Goal: Information Seeking & Learning: Learn about a topic

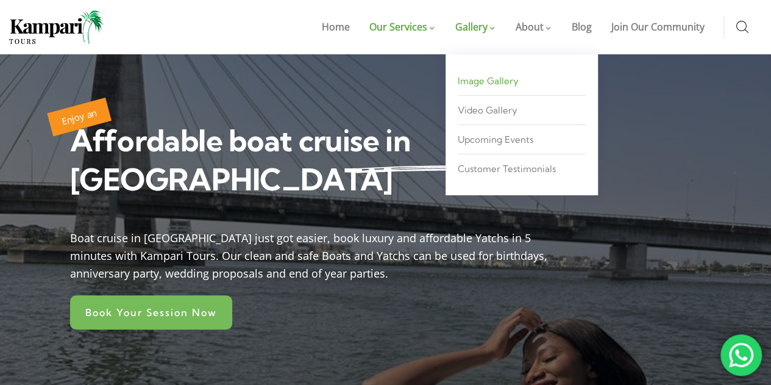
click at [471, 83] on span "Image Gallery" at bounding box center [488, 81] width 61 height 12
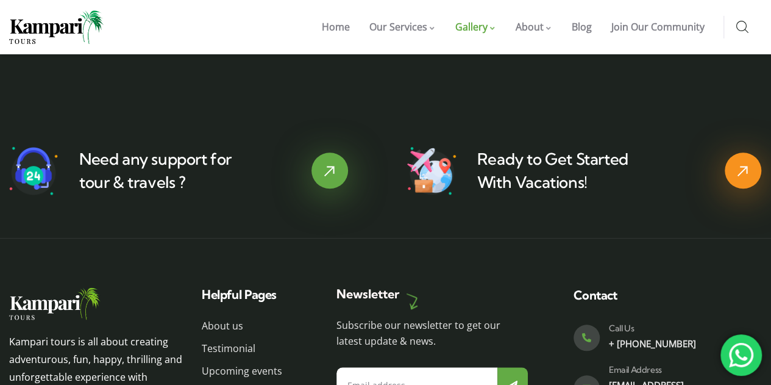
scroll to position [2847, 0]
